Goal: Find specific page/section: Find specific page/section

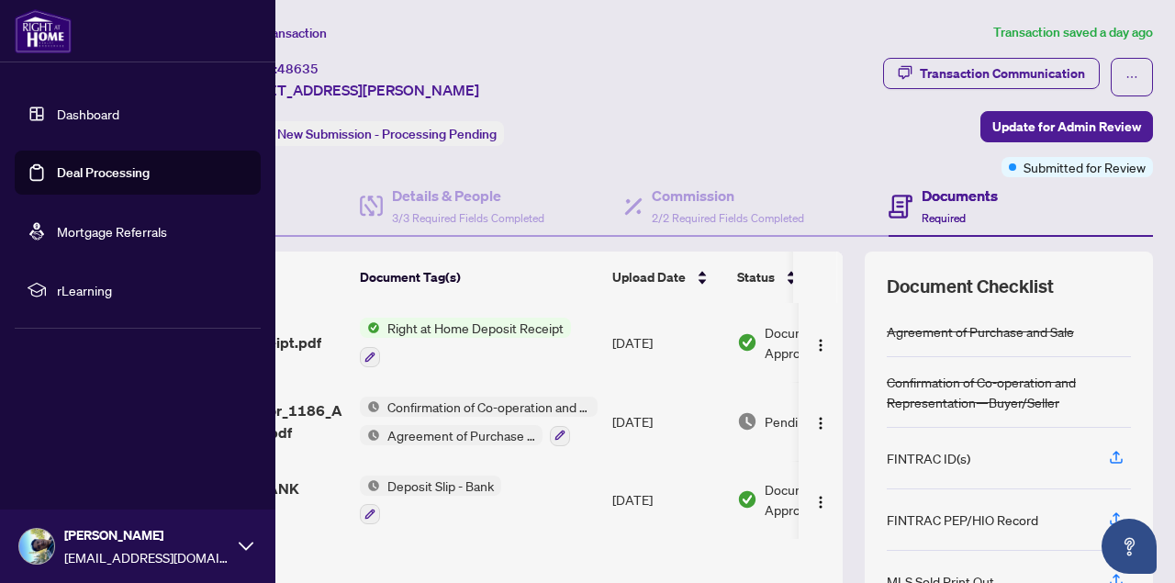
click at [75, 170] on link "Deal Processing" at bounding box center [103, 172] width 93 height 17
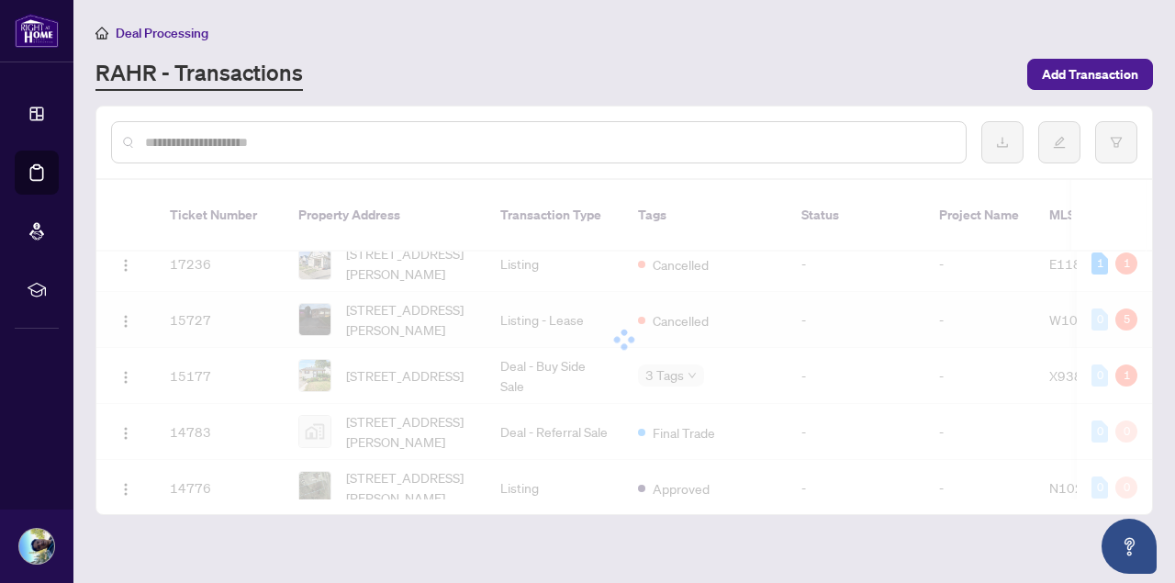
scroll to position [1115, 0]
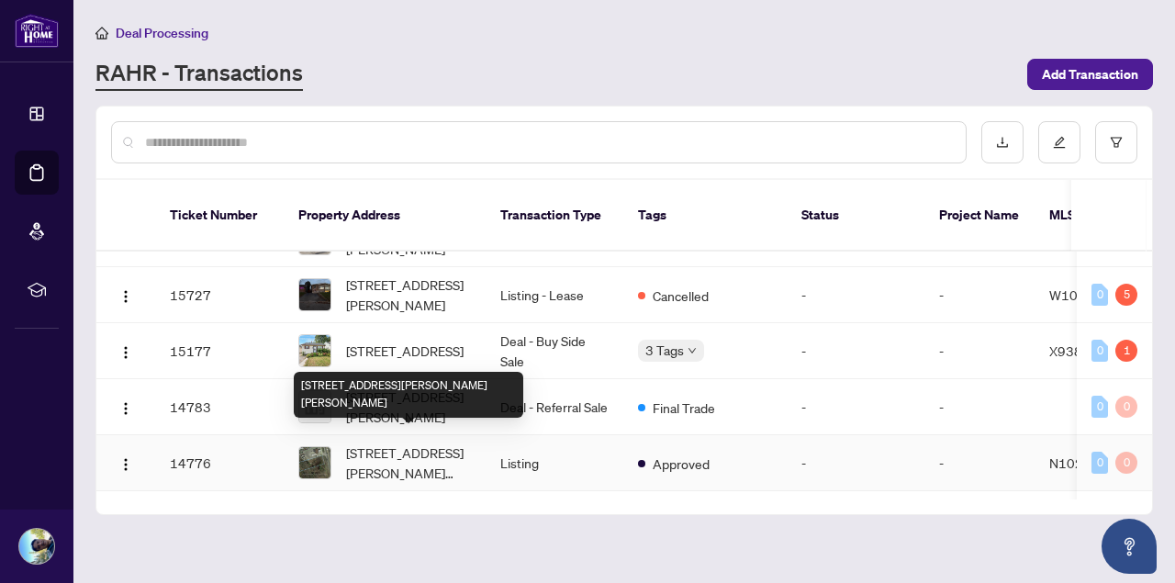
click at [413, 449] on span "[STREET_ADDRESS][PERSON_NAME][PERSON_NAME]" at bounding box center [408, 462] width 125 height 40
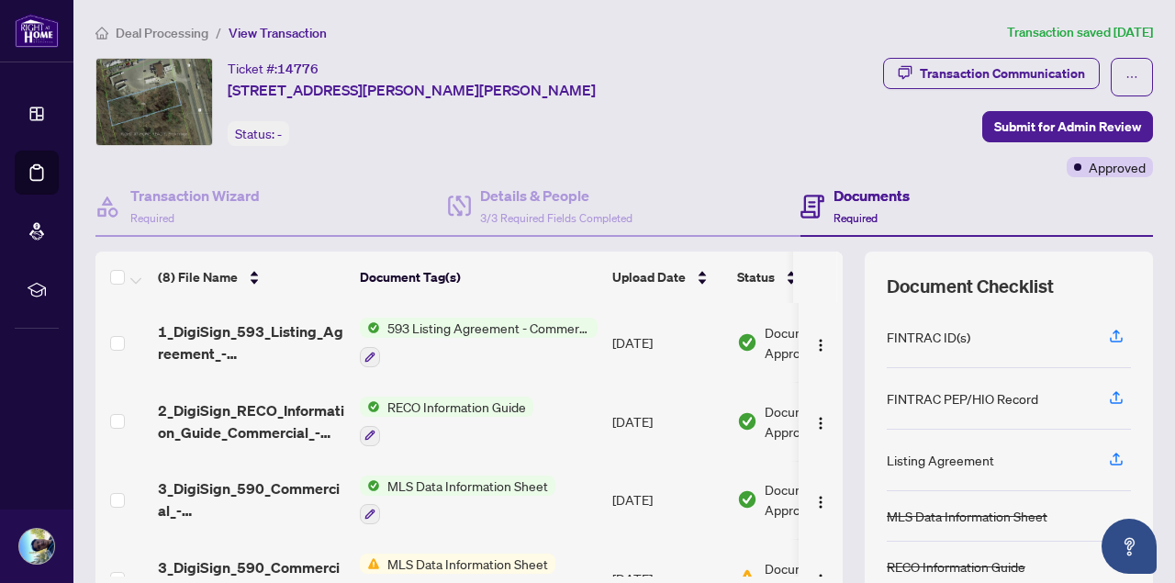
scroll to position [24, 0]
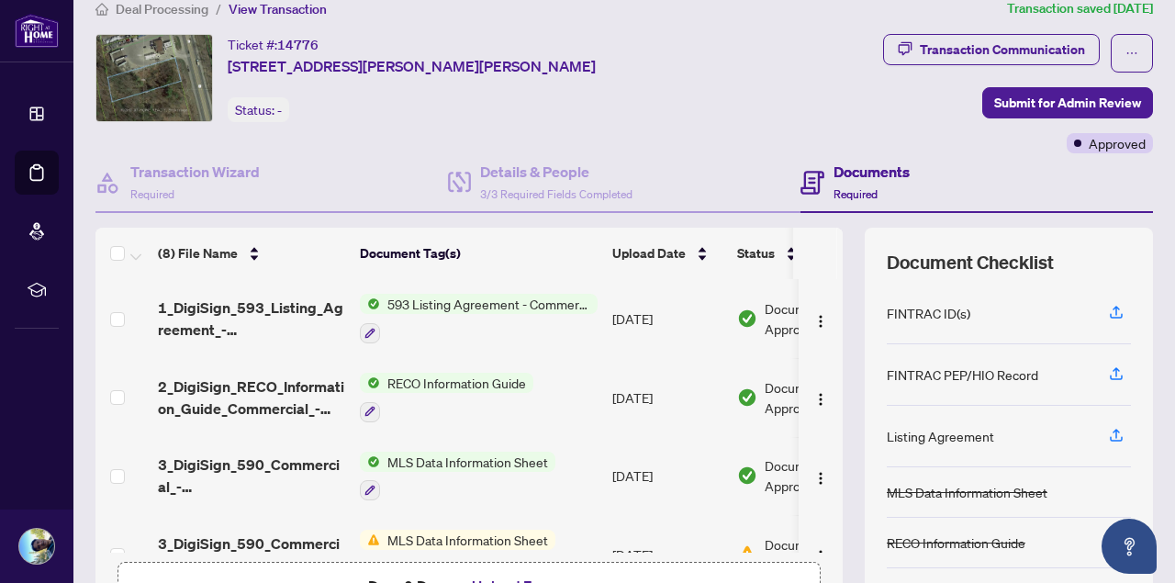
click at [461, 304] on span "593 Listing Agreement - Commercial - Seller Designated Representation Agreement…" at bounding box center [489, 304] width 218 height 20
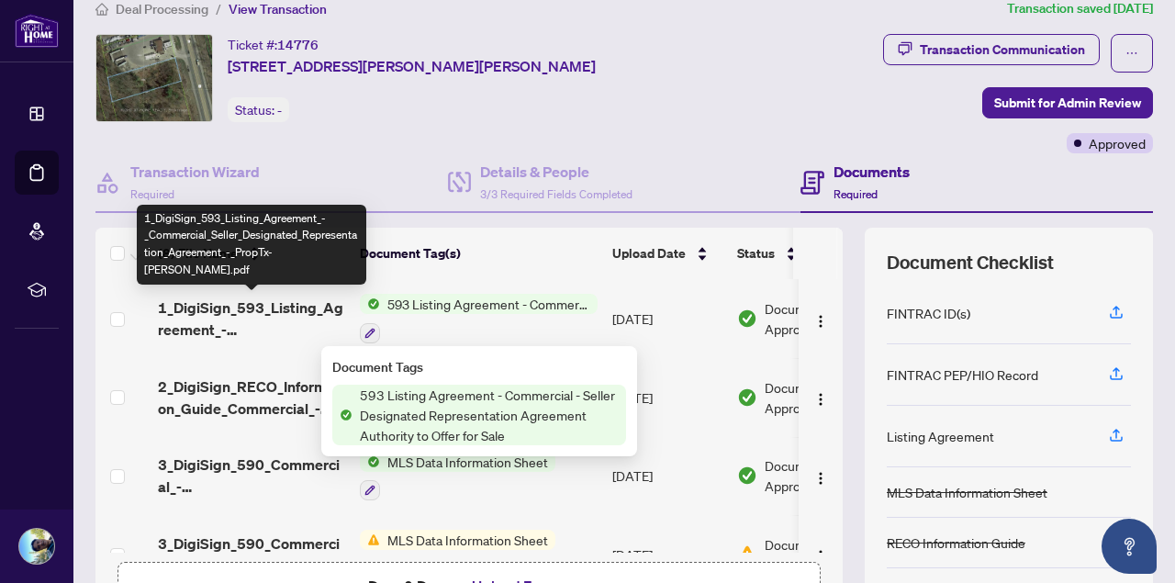
click at [252, 299] on span "1_DigiSign_593_Listing_Agreement_-_Commercial_Seller_Designated_Representation_…" at bounding box center [251, 319] width 187 height 44
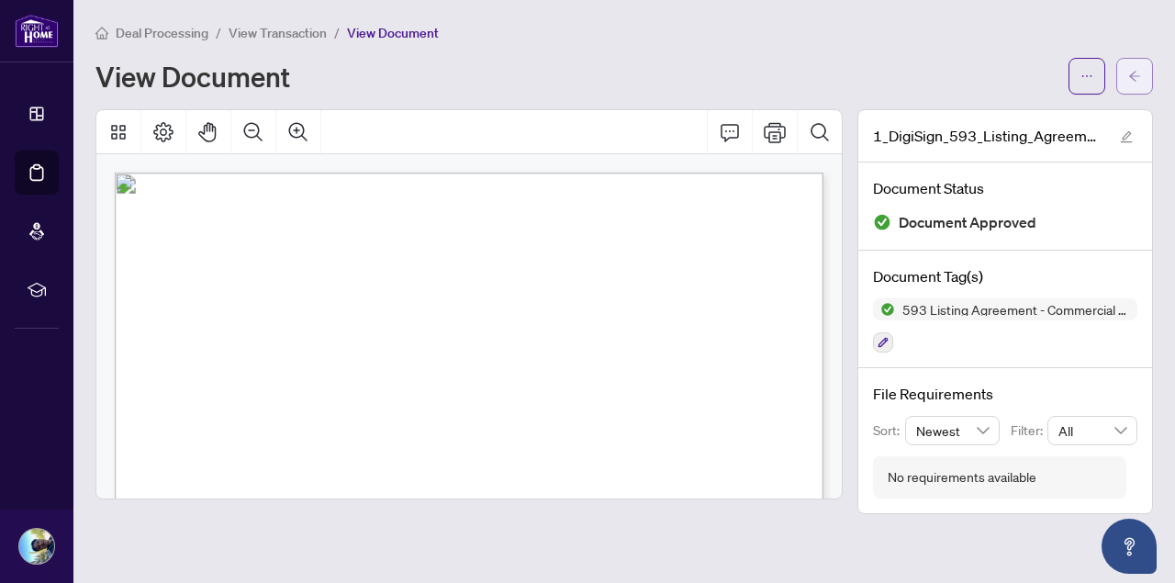
click at [1140, 62] on span "button" at bounding box center [1134, 76] width 13 height 29
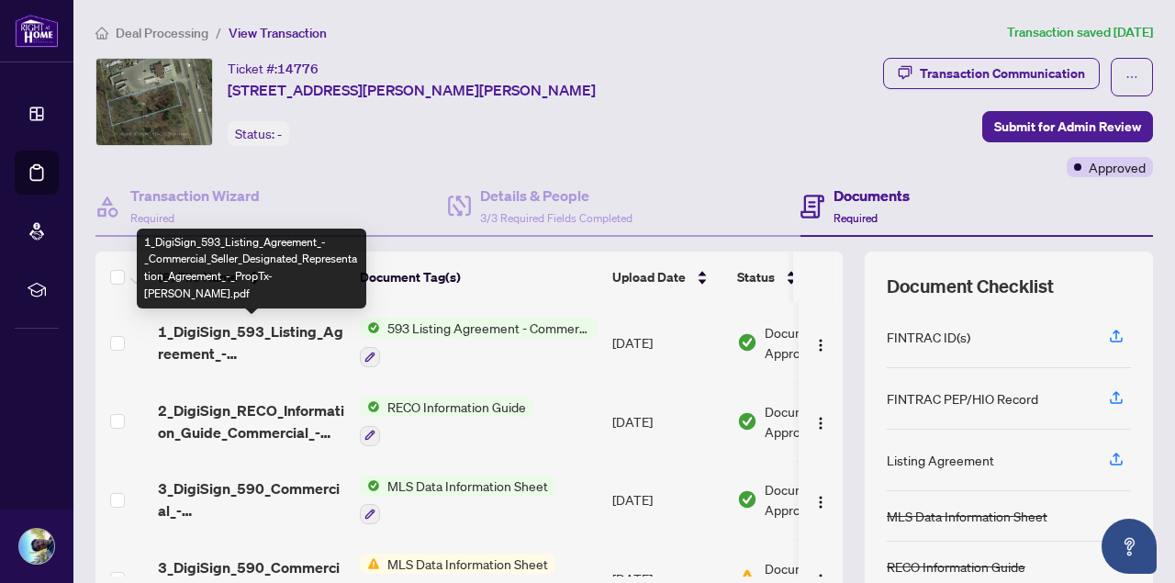
click at [298, 335] on span "1_DigiSign_593_Listing_Agreement_-_Commercial_Seller_Designated_Representation_…" at bounding box center [251, 342] width 187 height 44
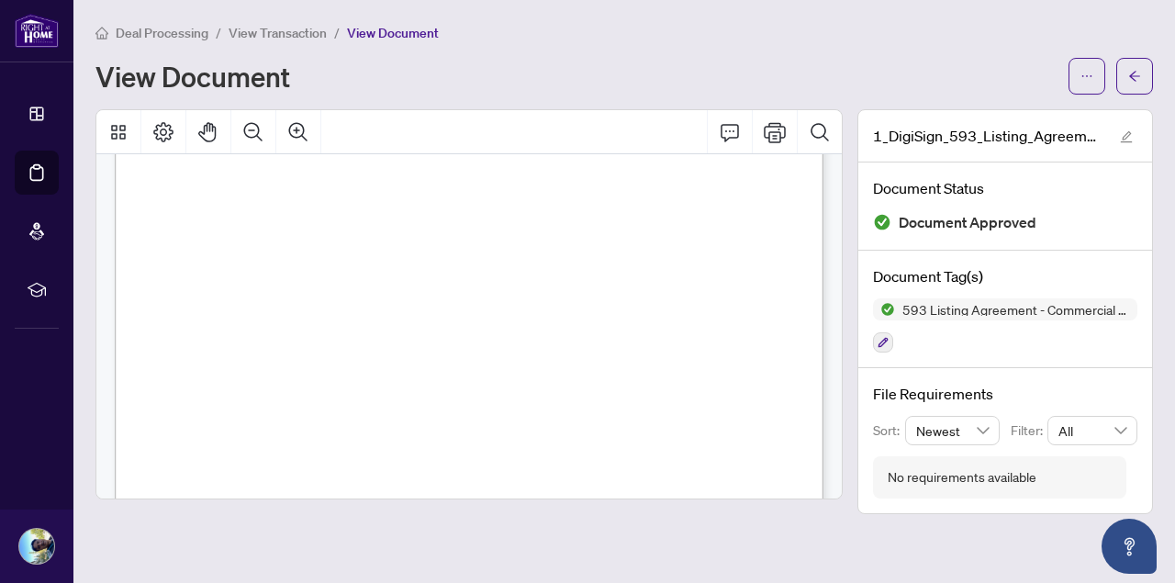
scroll to position [53, 0]
click at [245, 329] on span "[PERSON_NAME] LY [PERSON_NAME]" at bounding box center [300, 333] width 188 height 11
click at [297, 329] on span "[PERSON_NAME] LY [PERSON_NAME]" at bounding box center [300, 333] width 188 height 11
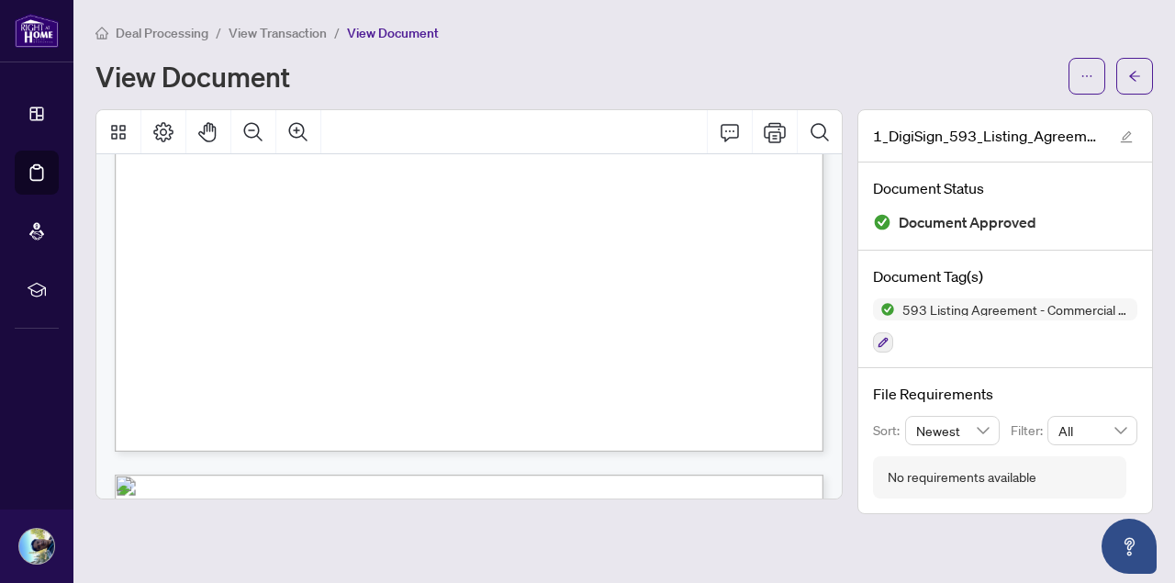
scroll to position [634, 0]
click at [1133, 70] on icon "arrow-left" at bounding box center [1134, 76] width 13 height 13
